Goal: Use online tool/utility: Utilize a website feature to perform a specific function

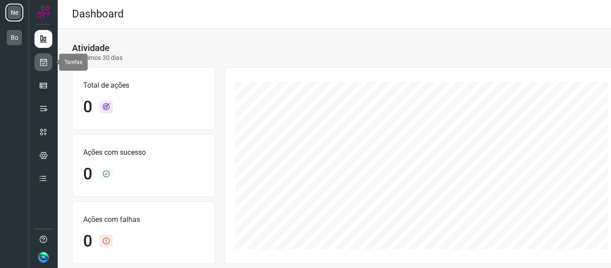
click at [48, 60] on link at bounding box center [43, 62] width 18 height 18
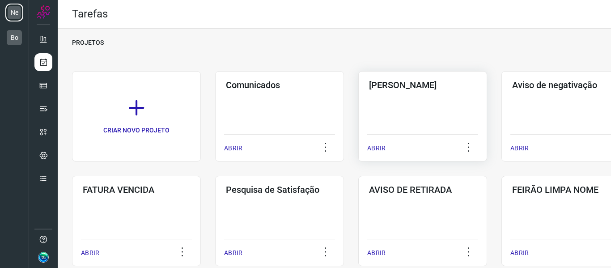
click at [501, 96] on div "Pós Serviço ABRIR" at bounding box center [565, 116] width 129 height 90
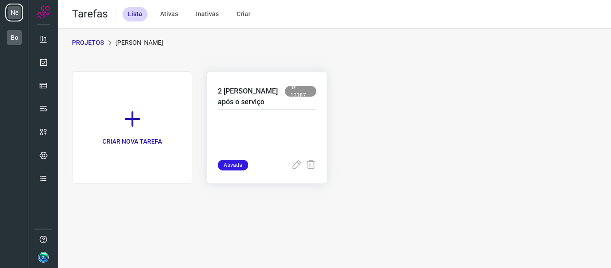
click at [266, 108] on div "2 dias após o serviço ID: 12387" at bounding box center [267, 98] width 98 height 24
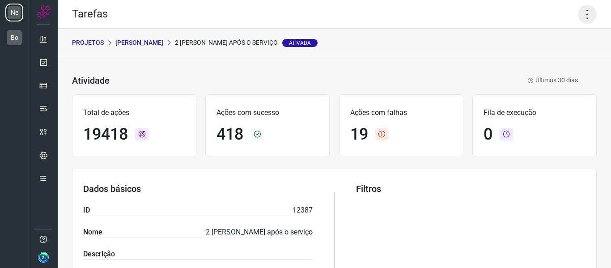
click at [578, 17] on icon at bounding box center [587, 14] width 19 height 19
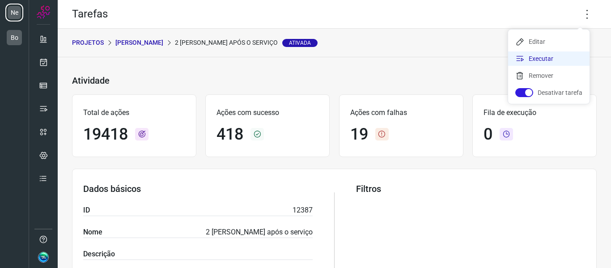
click at [543, 63] on li "Executar" at bounding box center [548, 58] width 81 height 14
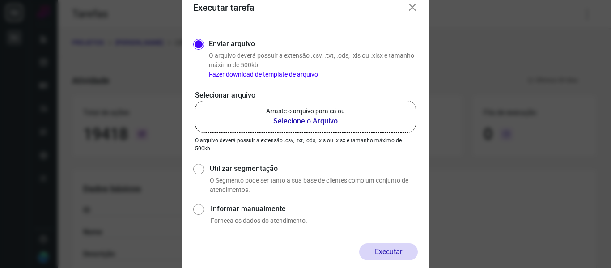
click at [314, 125] on b "Selecione o Arquivo" at bounding box center [305, 121] width 79 height 11
click at [0, 0] on input "Arraste o arquivo para cá ou Selecione o Arquivo" at bounding box center [0, 0] width 0 height 0
click at [409, 9] on icon at bounding box center [412, 7] width 11 height 11
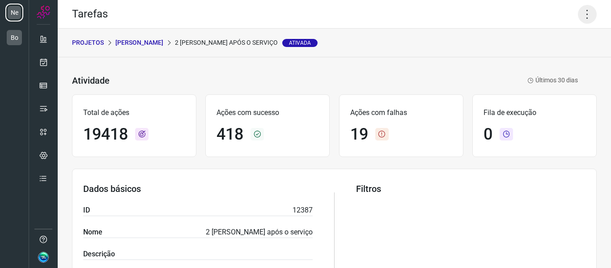
click at [583, 11] on icon at bounding box center [587, 14] width 19 height 19
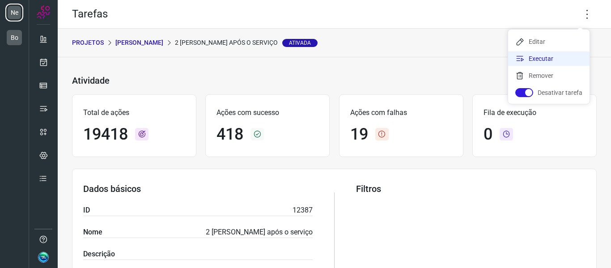
click at [528, 63] on li "Executar" at bounding box center [548, 58] width 81 height 14
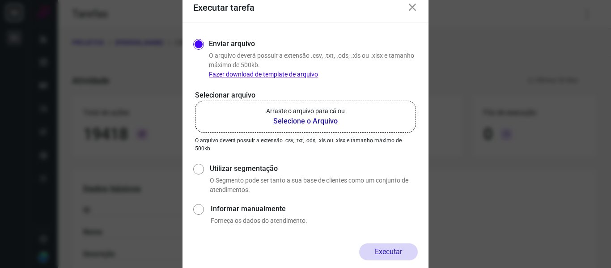
click at [296, 110] on p "Arraste o arquivo para cá ou" at bounding box center [305, 110] width 79 height 9
click at [0, 0] on input "Arraste o arquivo para cá ou Selecione o Arquivo" at bounding box center [0, 0] width 0 height 0
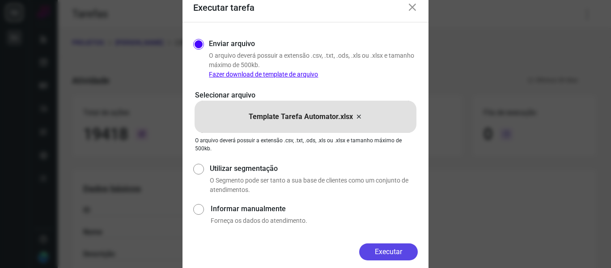
click at [394, 254] on button "Executar" at bounding box center [388, 251] width 59 height 17
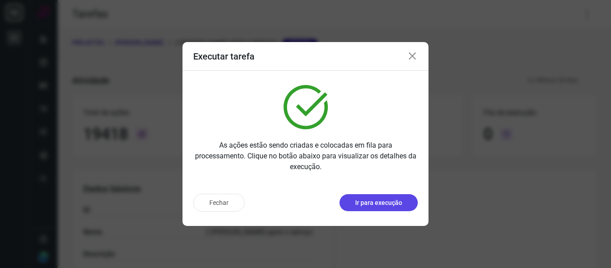
click at [378, 203] on p "Ir para execução" at bounding box center [378, 202] width 47 height 9
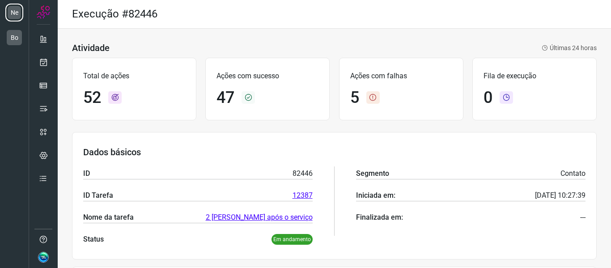
drag, startPoint x: 406, startPoint y: 179, endPoint x: 339, endPoint y: 129, distance: 83.7
